Goal: Navigation & Orientation: Find specific page/section

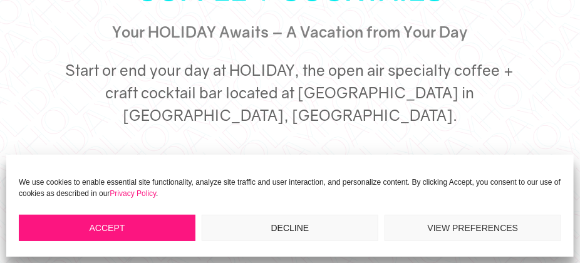
scroll to position [313, 0]
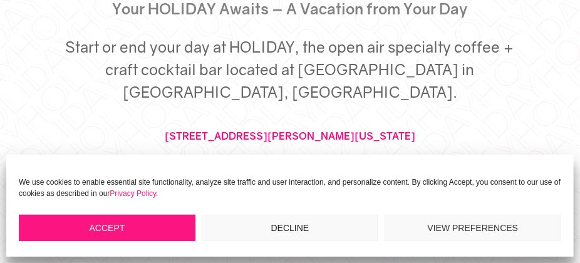
click at [123, 225] on button "Accept" at bounding box center [107, 228] width 177 height 26
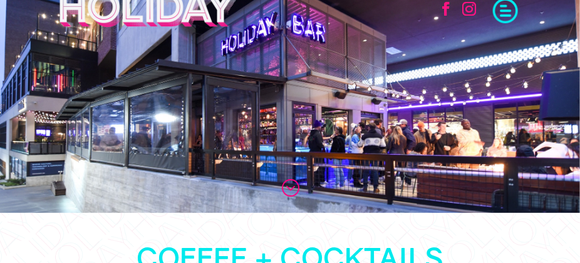
scroll to position [0, 0]
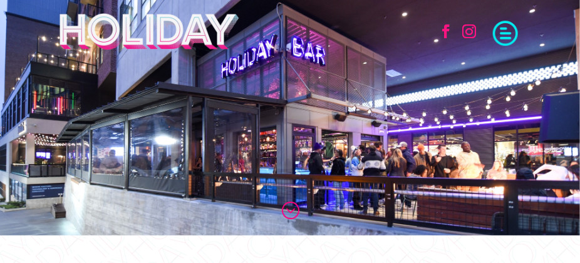
click at [391, 174] on div ";" at bounding box center [290, 117] width 580 height 237
click at [294, 219] on link ";" at bounding box center [290, 209] width 19 height 19
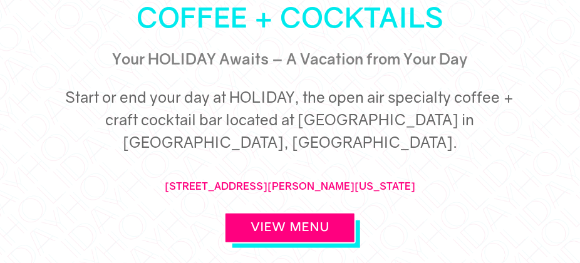
scroll to position [326, 0]
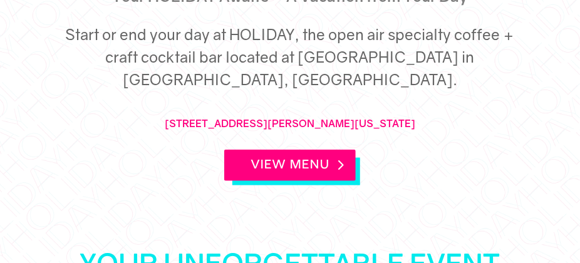
click at [284, 181] on link "View Menu" at bounding box center [290, 165] width 132 height 31
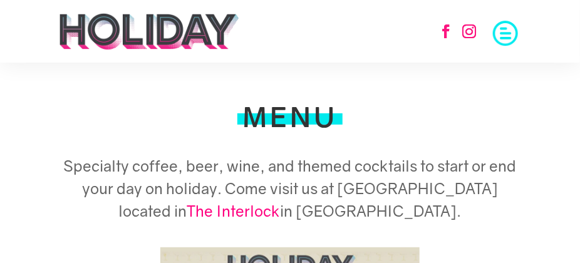
click at [280, 215] on link "The Interlock" at bounding box center [233, 211] width 93 height 18
